Goal: Transaction & Acquisition: Purchase product/service

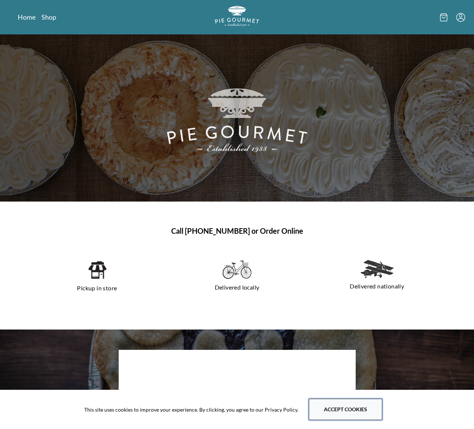
click at [336, 407] on button "Accept cookies" at bounding box center [346, 408] width 74 height 21
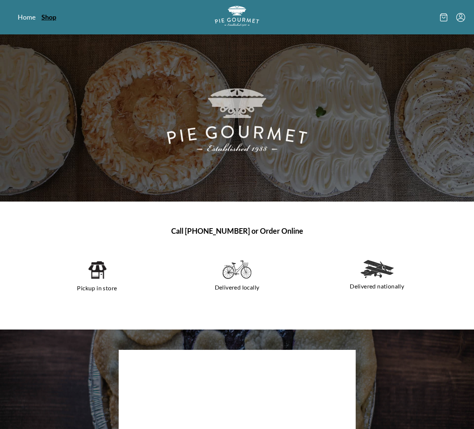
click at [50, 17] on link "Shop" at bounding box center [48, 17] width 15 height 9
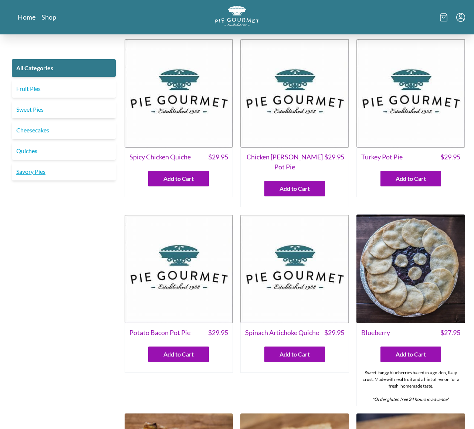
click at [35, 170] on link "Savory Pies" at bounding box center [64, 172] width 104 height 18
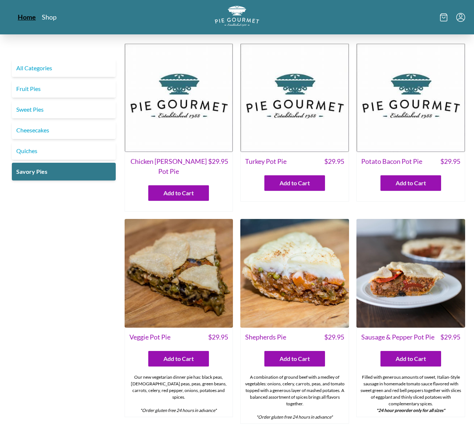
click at [28, 17] on link "Home" at bounding box center [27, 17] width 18 height 9
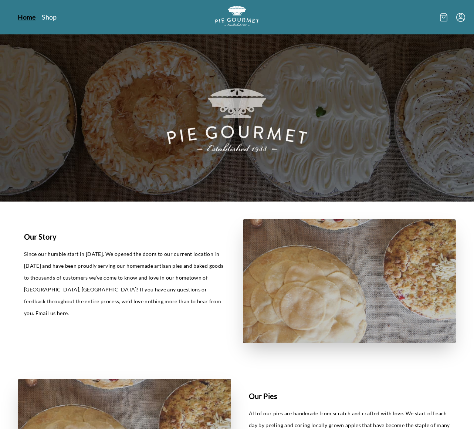
click at [25, 19] on link "Home" at bounding box center [27, 17] width 18 height 9
click at [23, 18] on link "Home" at bounding box center [27, 17] width 18 height 9
click at [48, 20] on link "Shop" at bounding box center [48, 17] width 15 height 9
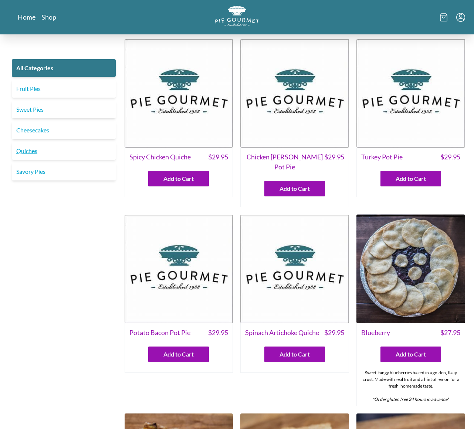
click at [25, 152] on link "Quiches" at bounding box center [64, 151] width 104 height 18
